Goal: Find specific page/section: Find specific page/section

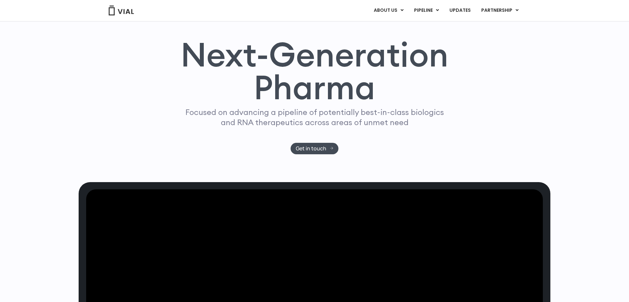
scroll to position [77, 0]
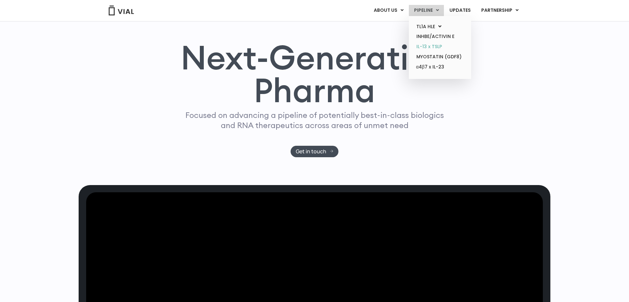
click at [433, 48] on link "IL-13 x TSLP" at bounding box center [439, 47] width 57 height 10
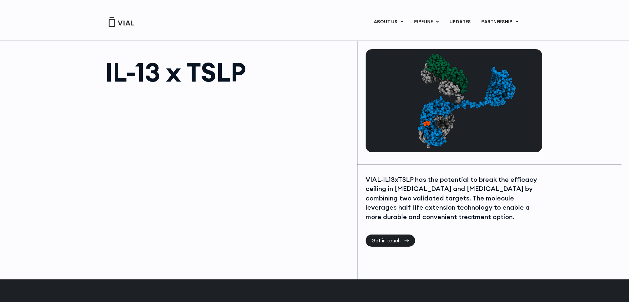
click at [125, 23] on img at bounding box center [121, 22] width 26 height 10
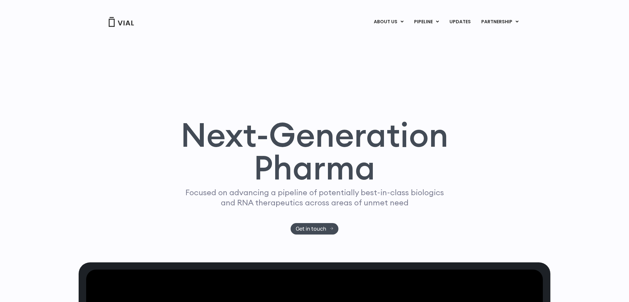
click at [513, 102] on div "Next-Generation Pharma Focused on advancing a pipeline of potentially best-in-c…" at bounding box center [315, 145] width 472 height 235
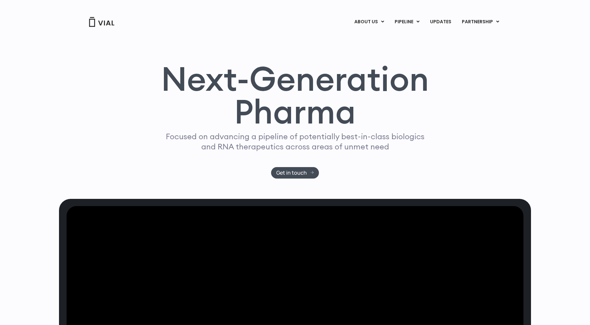
click at [533, 131] on div "Next-Generation Pharma Focused on advancing a pipeline of potentially best-in-c…" at bounding box center [295, 113] width 590 height 171
click at [541, 59] on div "Next-Generation Pharma Focused on advancing a pipeline of potentially best-in-c…" at bounding box center [295, 113] width 590 height 171
click at [514, 78] on div "Next-Generation Pharma Focused on advancing a pipeline of potentially best-in-c…" at bounding box center [295, 120] width 472 height 116
